Goal: Information Seeking & Learning: Learn about a topic

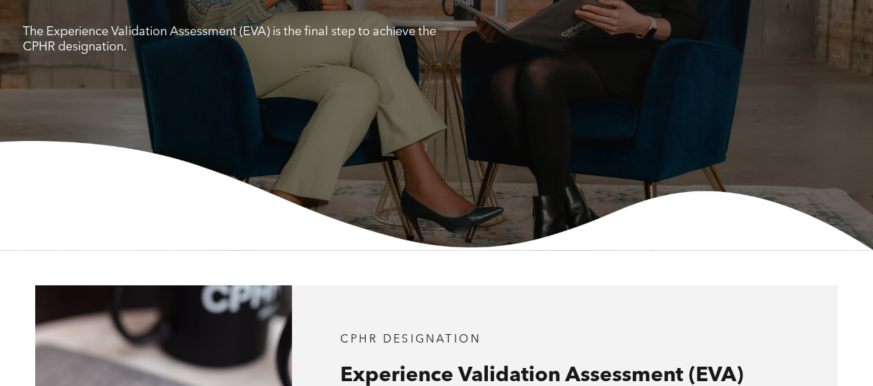
scroll to position [230, 0]
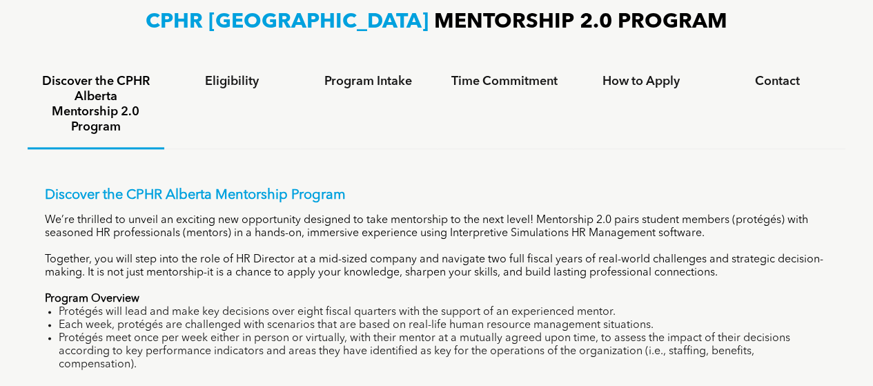
scroll to position [903, 0]
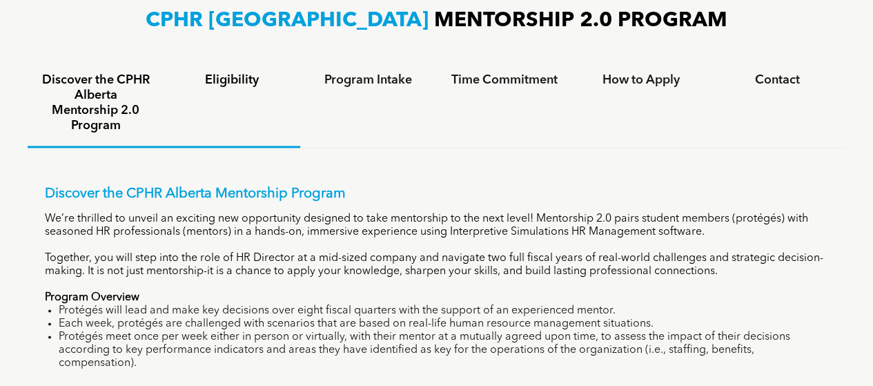
click at [243, 72] on h4 "Eligibility" at bounding box center [233, 79] width 112 height 15
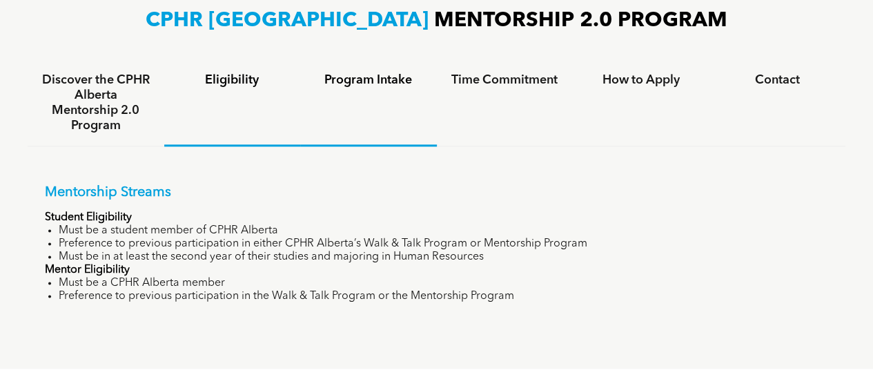
click at [365, 107] on div "Program Intake" at bounding box center [368, 103] width 137 height 86
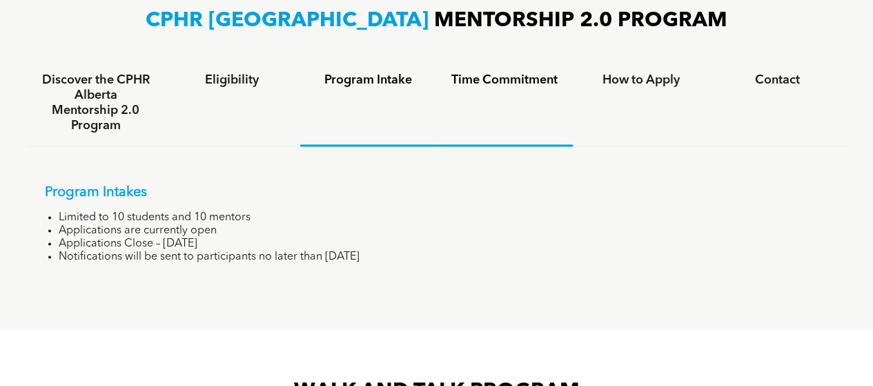
click at [489, 92] on div "Time Commitment" at bounding box center [505, 103] width 137 height 86
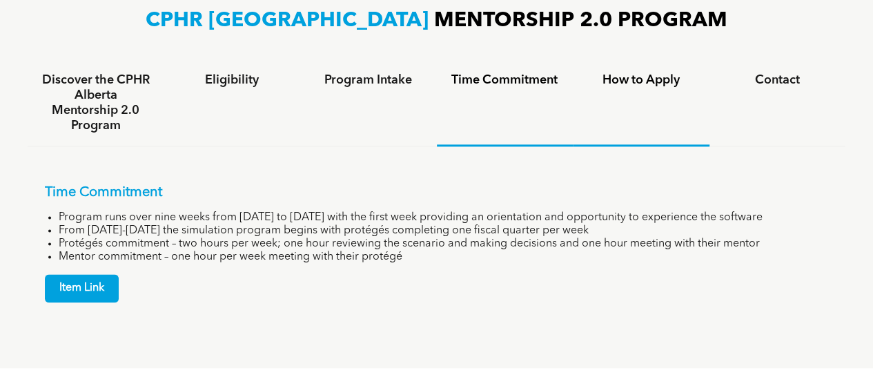
click at [599, 95] on div "How to Apply" at bounding box center [641, 103] width 137 height 86
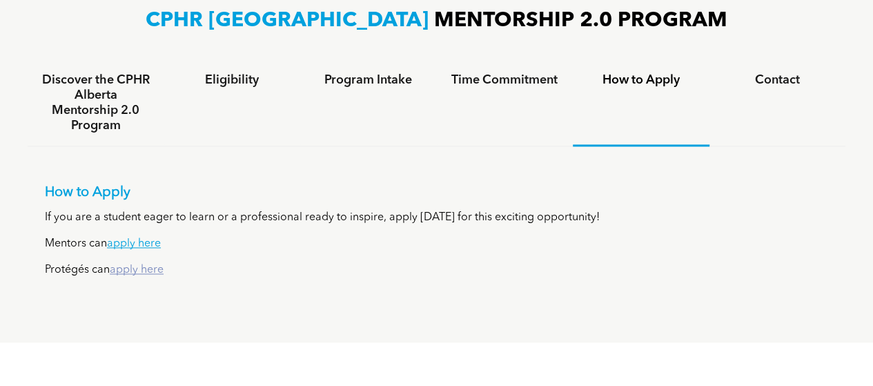
click at [151, 264] on link "apply here" at bounding box center [137, 269] width 54 height 11
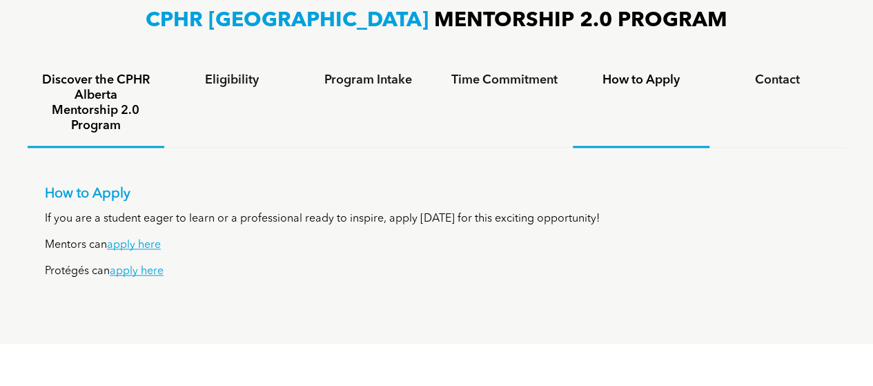
click at [94, 84] on h4 "Discover the CPHR Alberta Mentorship 2.0 Program" at bounding box center [96, 102] width 112 height 61
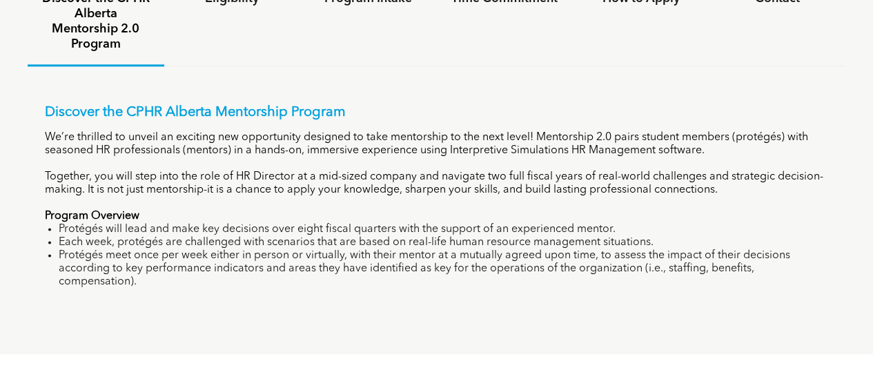
scroll to position [952, 0]
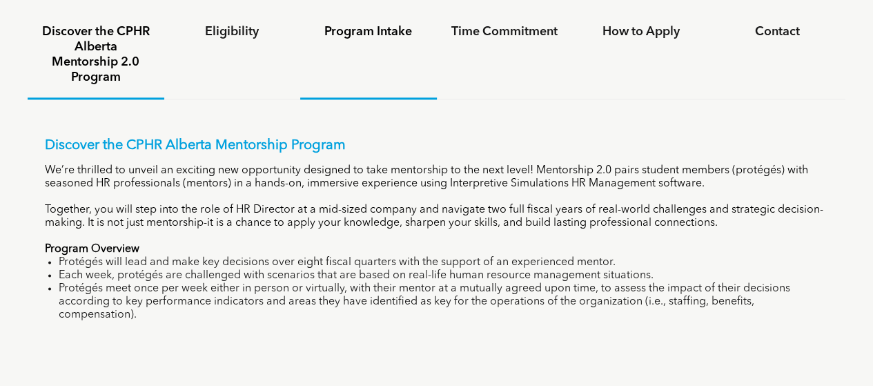
click at [405, 35] on div "Program Intake" at bounding box center [368, 56] width 137 height 88
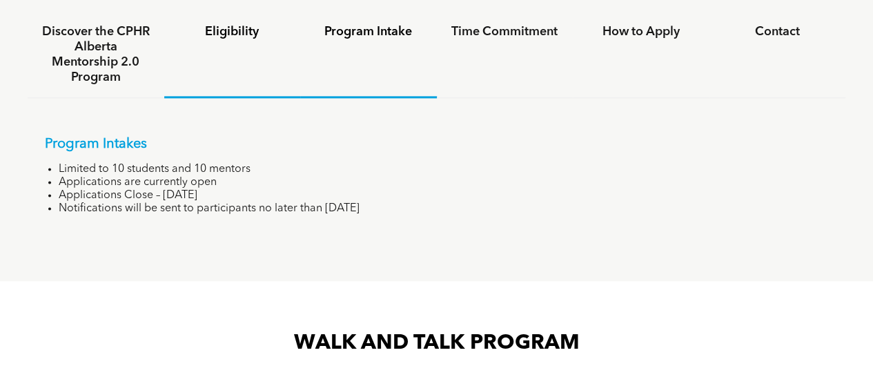
click at [251, 51] on div "Eligibility" at bounding box center [232, 55] width 137 height 86
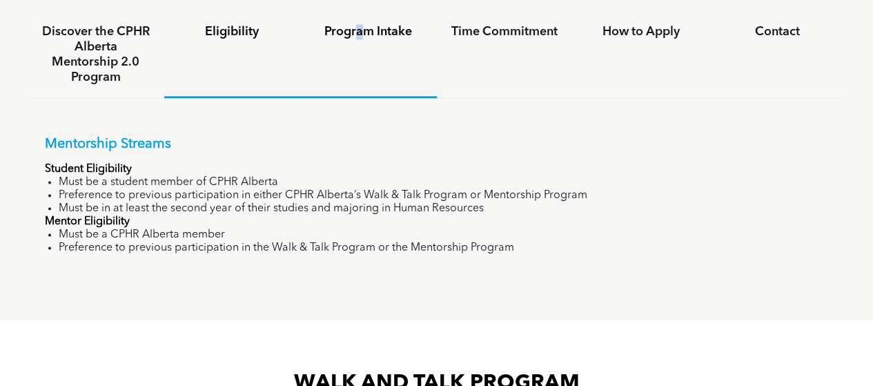
click at [360, 49] on div "Program Intake" at bounding box center [368, 55] width 137 height 86
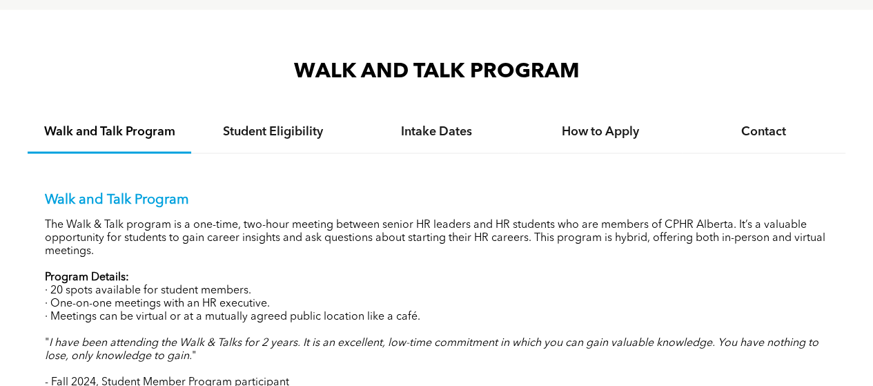
scroll to position [1216, 0]
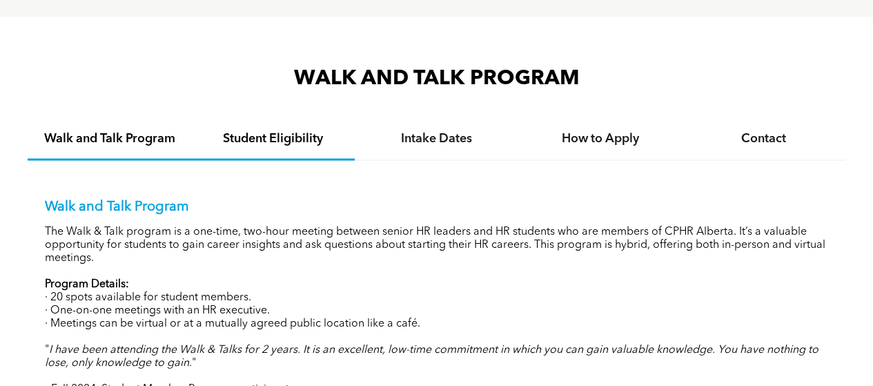
click at [262, 133] on div "Student Eligibility" at bounding box center [273, 139] width 164 height 42
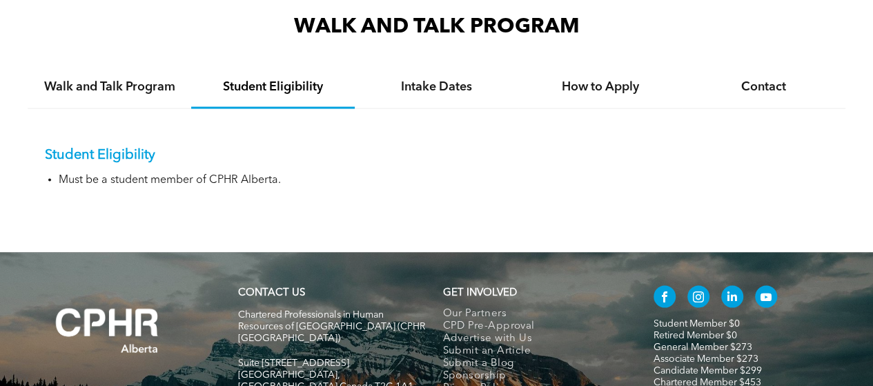
scroll to position [1268, 0]
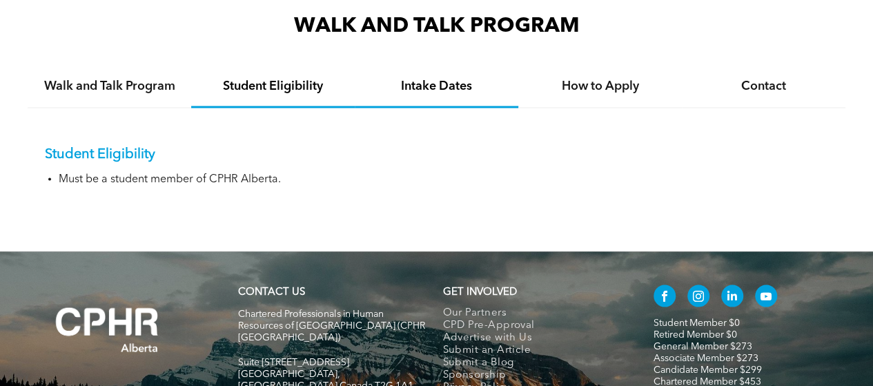
click at [413, 78] on h4 "Intake Dates" at bounding box center [436, 85] width 139 height 15
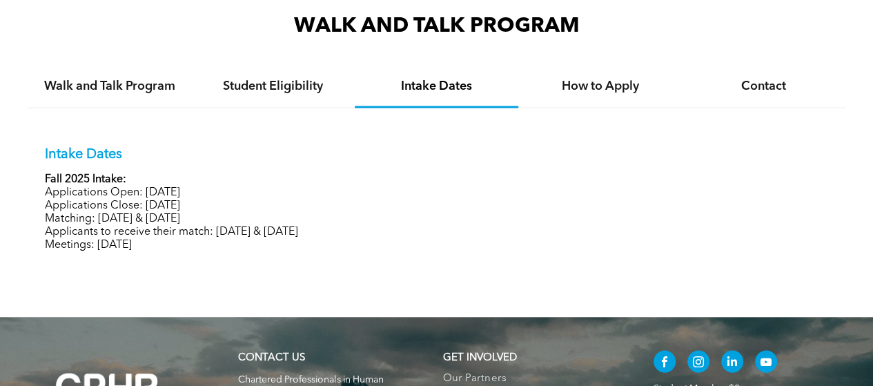
drag, startPoint x: 149, startPoint y: 193, endPoint x: 219, endPoint y: 194, distance: 70.4
click at [213, 199] on p "Applications Close: October 17, 2025" at bounding box center [436, 205] width 783 height 13
